Goal: Transaction & Acquisition: Purchase product/service

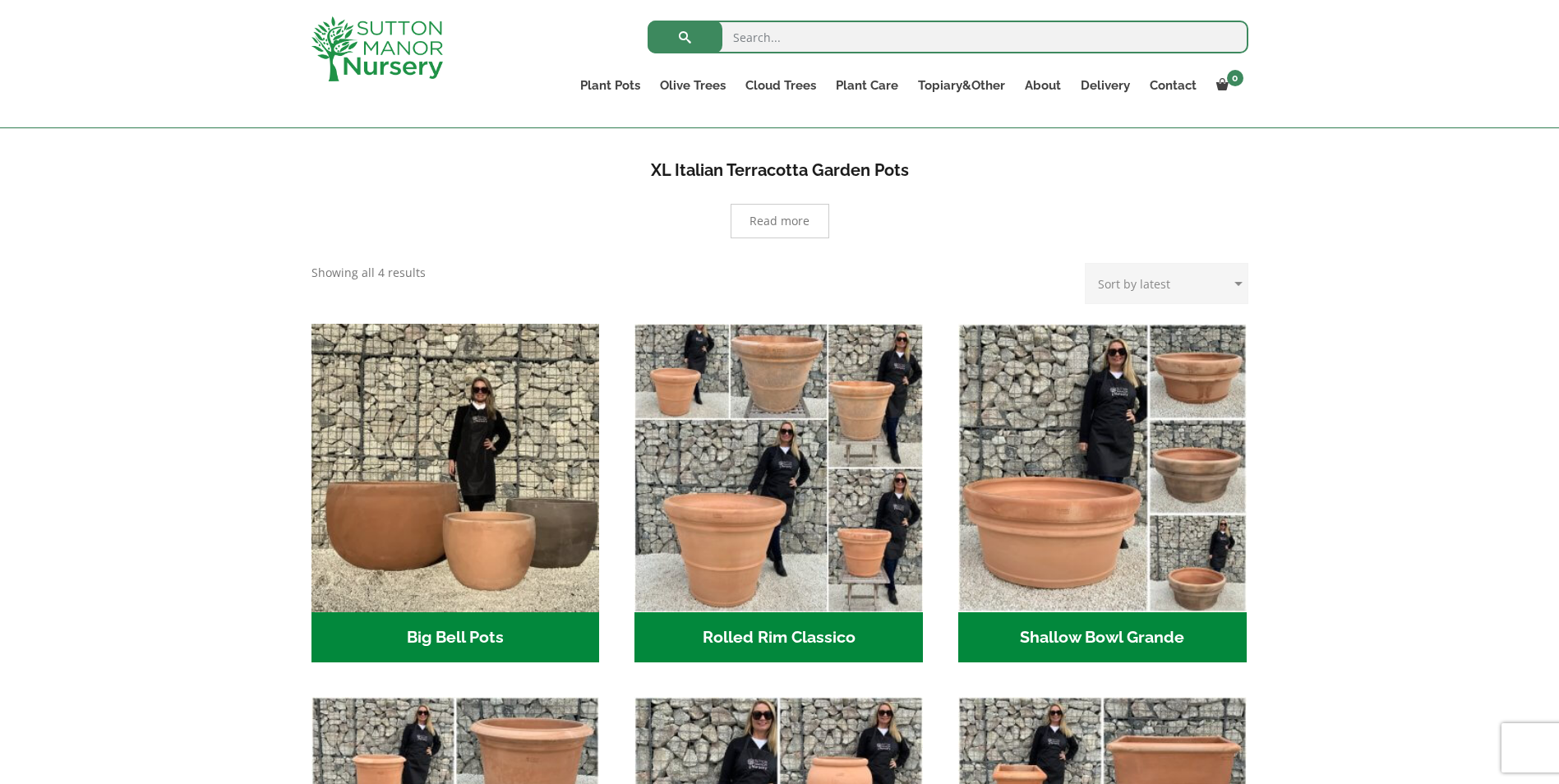
scroll to position [329, 0]
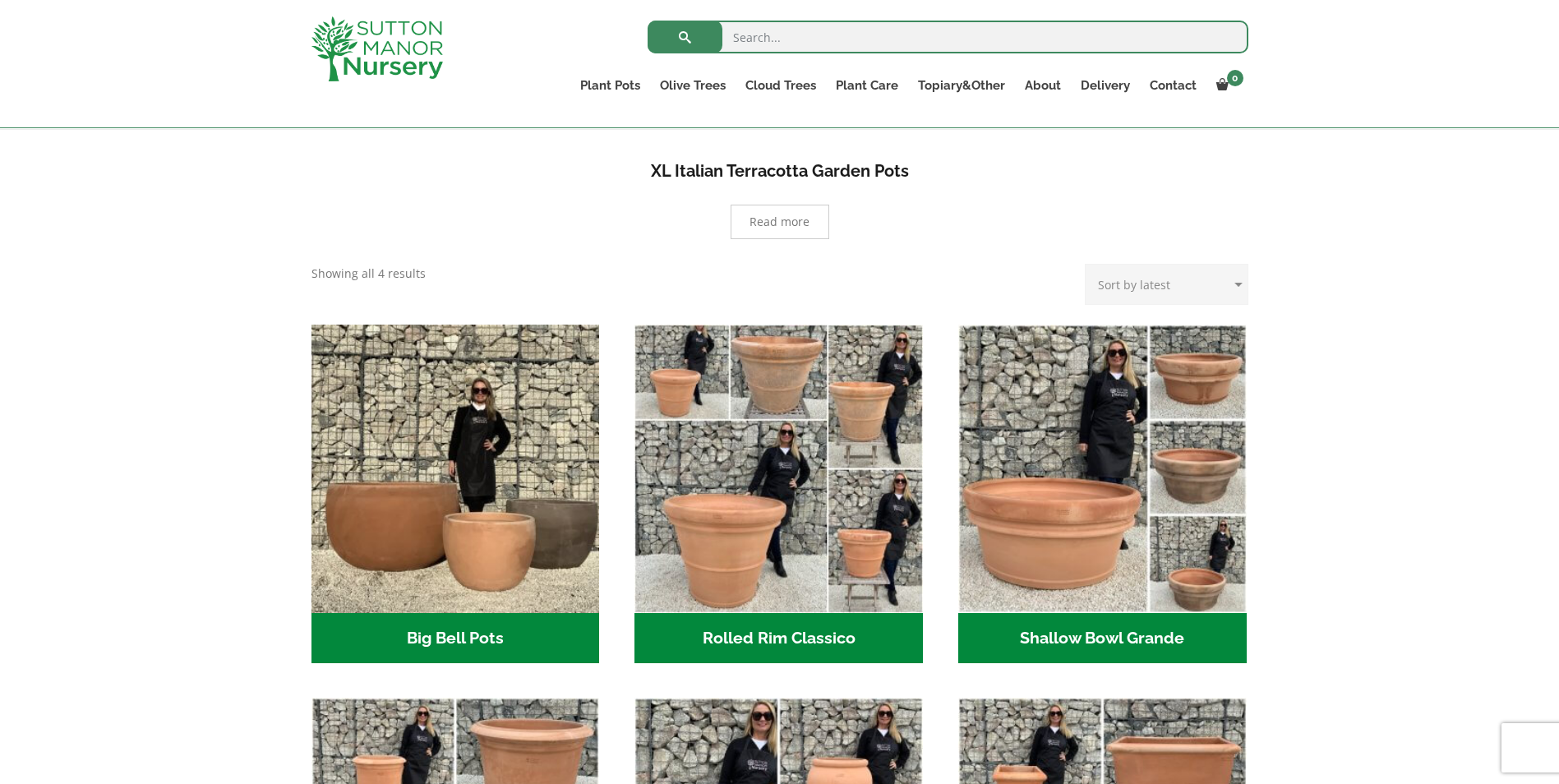
click at [811, 641] on h2 "Rolled Rim Classico (7)" at bounding box center [779, 638] width 288 height 51
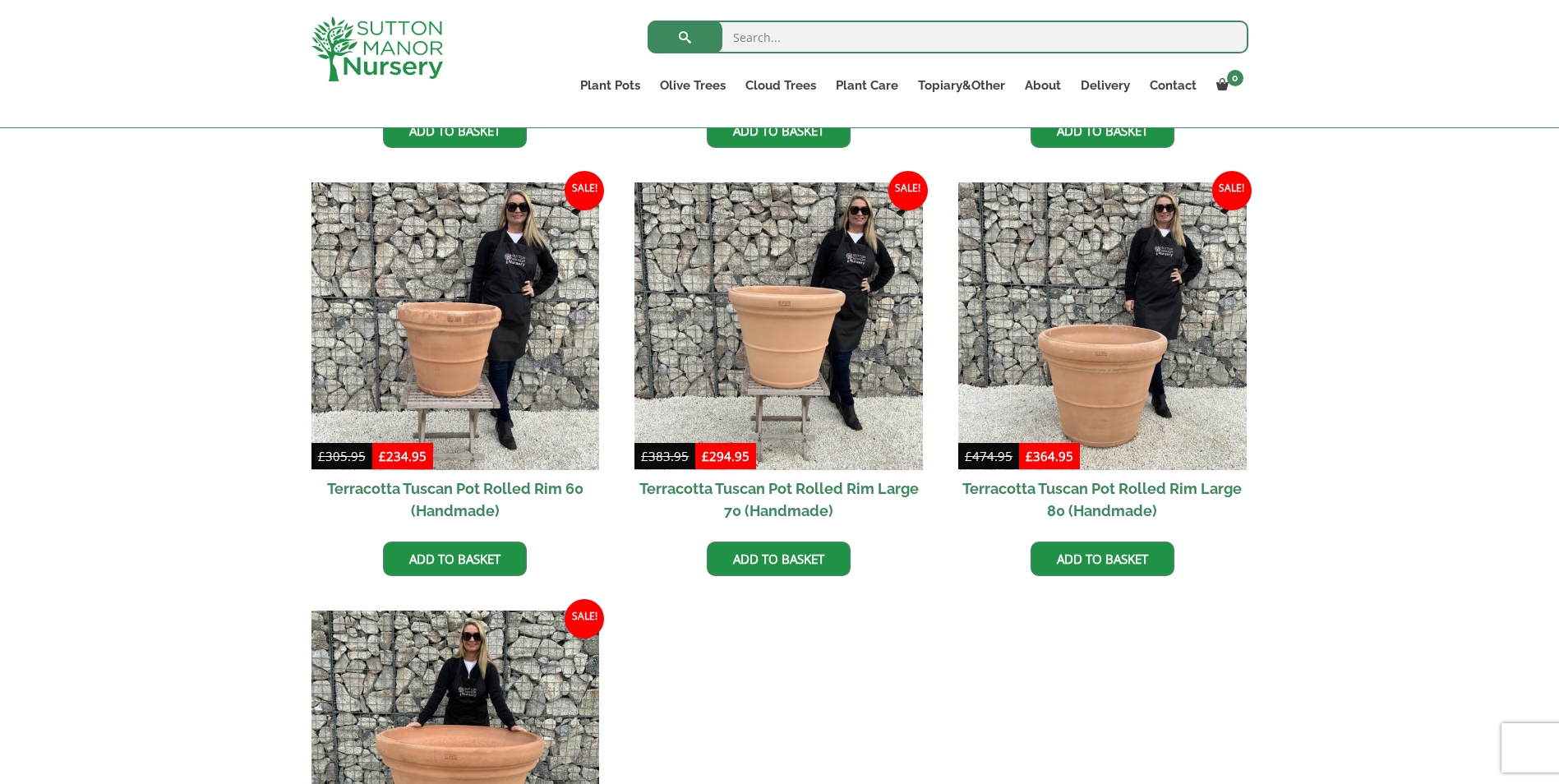
scroll to position [1068, 0]
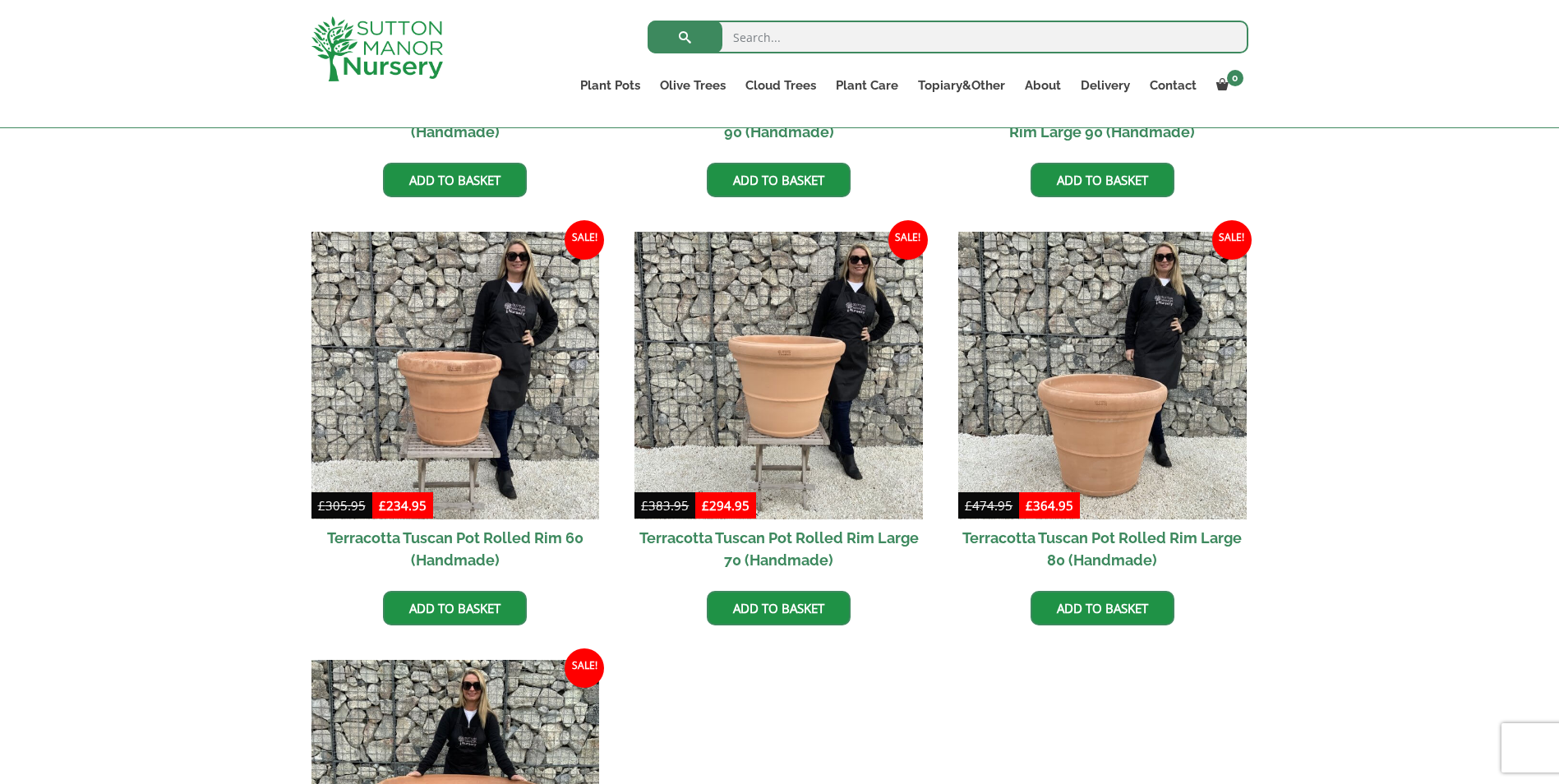
click at [701, 536] on h2 "Terracotta Tuscan Pot Rolled Rim Large 70 (Handmade)" at bounding box center [779, 548] width 288 height 59
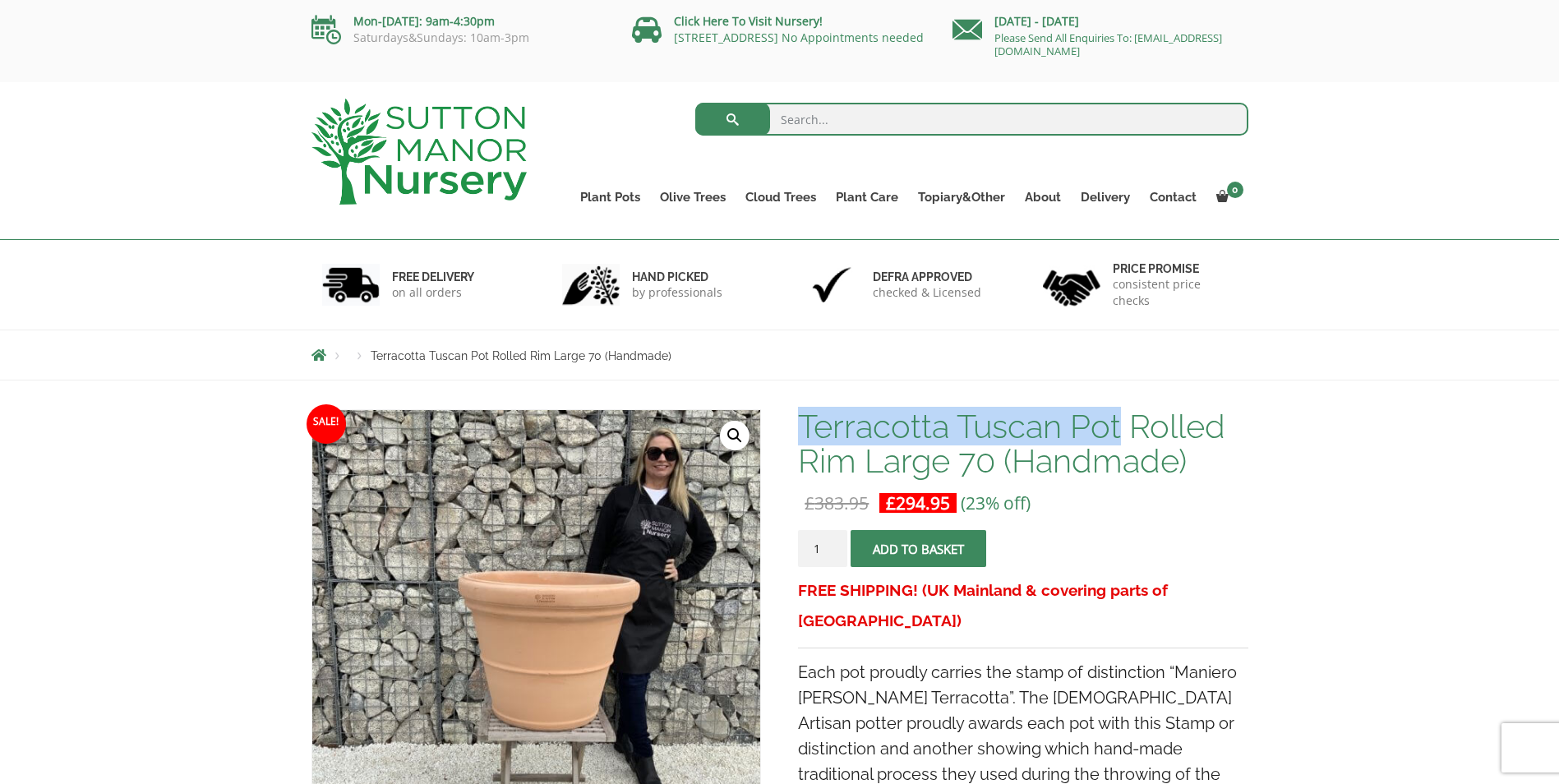
drag, startPoint x: 1092, startPoint y: 432, endPoint x: 803, endPoint y: 425, distance: 289.1
click at [803, 425] on h1 "Terracotta Tuscan Pot Rolled Rim Large 70 (Handmade)" at bounding box center [1022, 444] width 449 height 69
drag, startPoint x: 803, startPoint y: 425, endPoint x: 946, endPoint y: 420, distance: 143.1
